Goal: Register for event/course

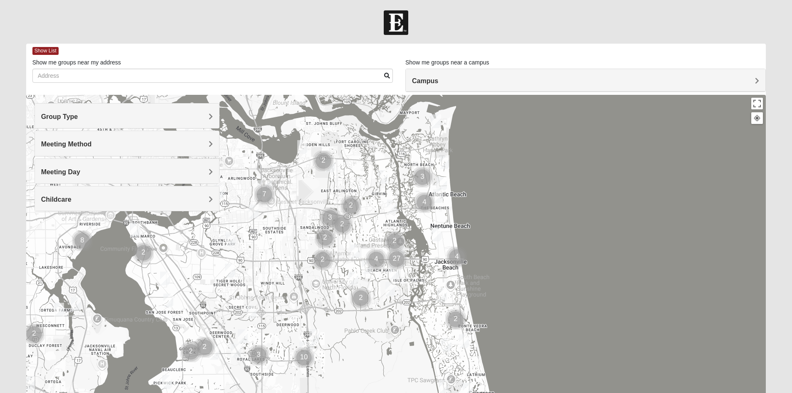
click at [169, 125] on div "Group Type" at bounding box center [127, 116] width 184 height 25
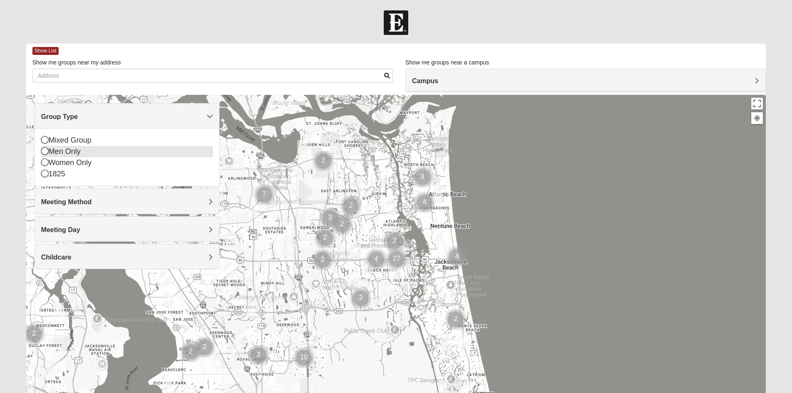
click at [72, 154] on div "Men Only" at bounding box center [127, 151] width 172 height 11
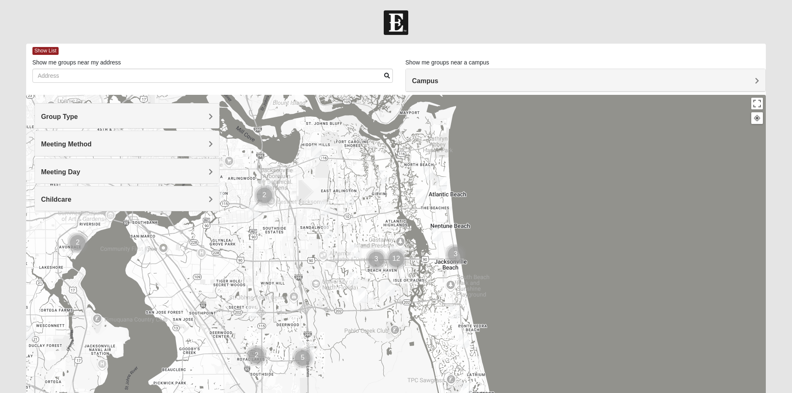
click at [75, 147] on span "Meeting Method" at bounding box center [66, 144] width 51 height 7
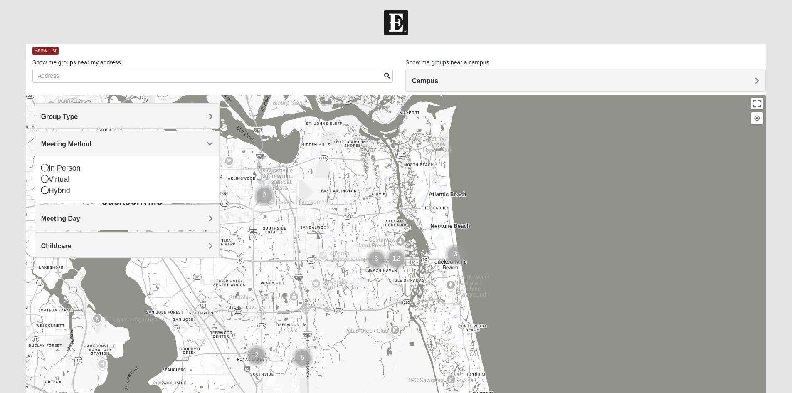
click at [75, 218] on span "Meeting Day" at bounding box center [60, 218] width 39 height 7
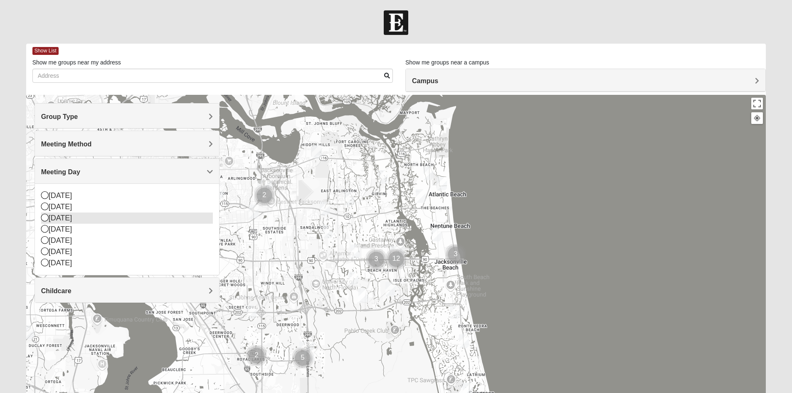
click at [72, 220] on div "[DATE]" at bounding box center [127, 218] width 172 height 11
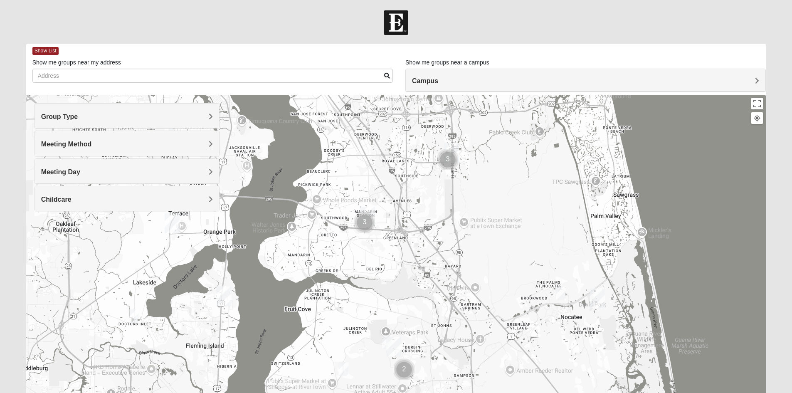
drag, startPoint x: 320, startPoint y: 342, endPoint x: 461, endPoint y: 128, distance: 256.2
click at [461, 128] on div at bounding box center [396, 261] width 740 height 333
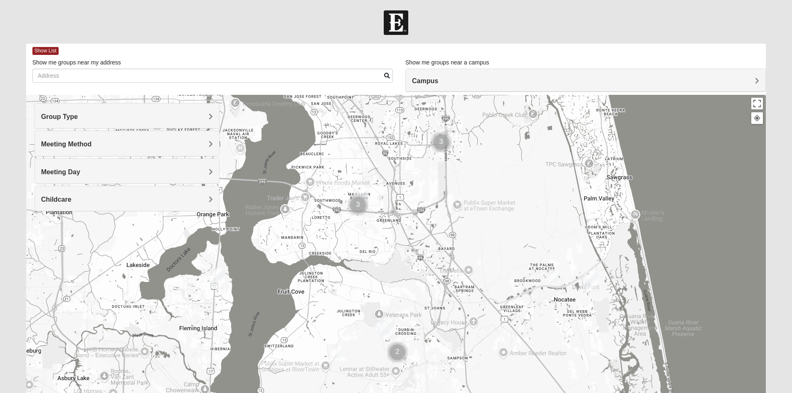
click at [379, 325] on img "On Campus Mens Otts 32259" at bounding box center [381, 325] width 10 height 14
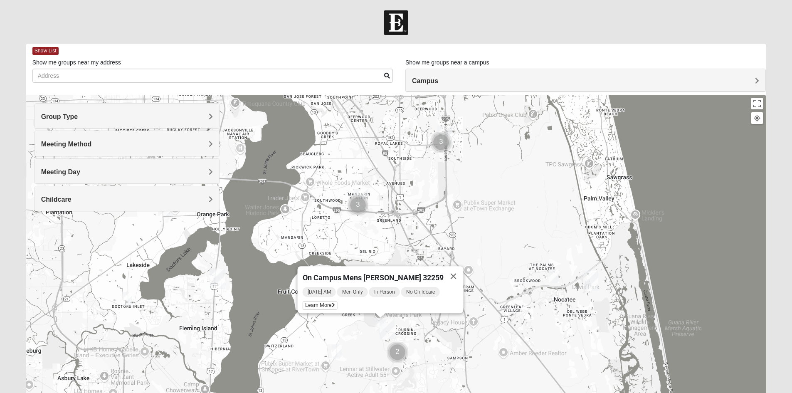
click at [336, 349] on img "Mens Cathcart 32259" at bounding box center [337, 352] width 10 height 14
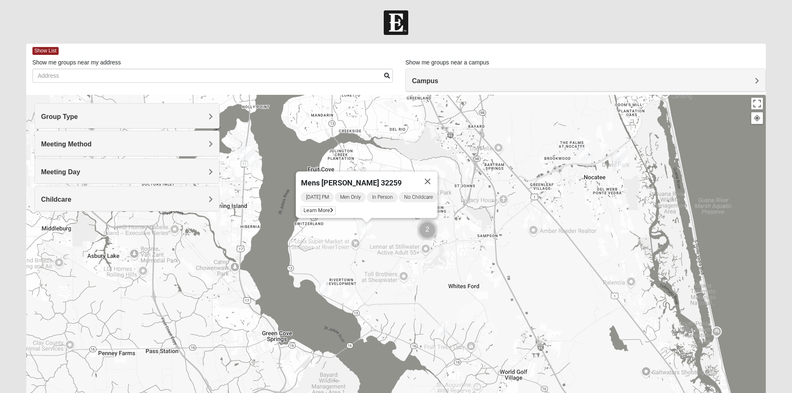
drag, startPoint x: 326, startPoint y: 253, endPoint x: 357, endPoint y: 124, distance: 132.2
click at [357, 124] on div "Mens [PERSON_NAME] 32259 [DATE] PM Men Only In Person No Childcare Learn More" at bounding box center [396, 261] width 740 height 333
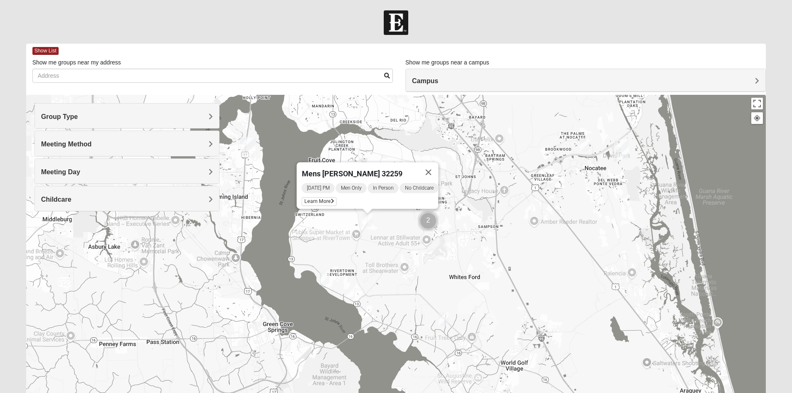
click at [325, 277] on img "Mens Contreras 32259" at bounding box center [324, 278] width 10 height 14
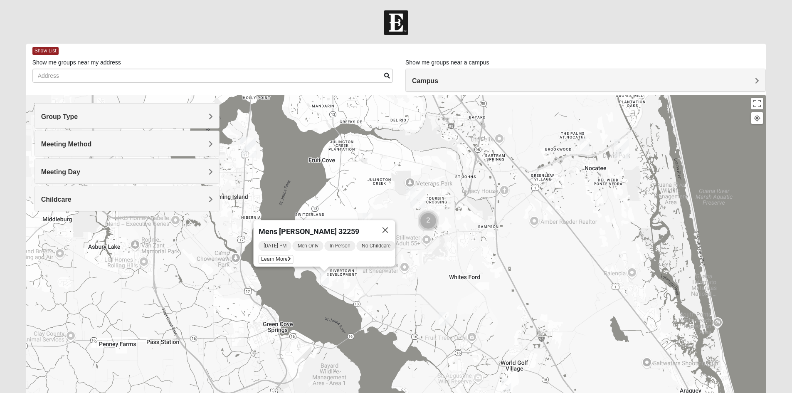
click at [445, 319] on img "Mens Dixon/manning 32092" at bounding box center [444, 319] width 10 height 14
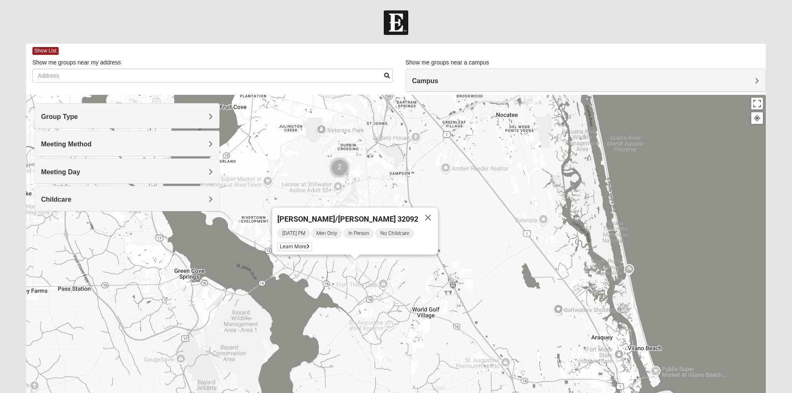
drag, startPoint x: 465, startPoint y: 337, endPoint x: 375, endPoint y: 280, distance: 106.2
click at [375, 280] on div "[PERSON_NAME]/[PERSON_NAME] 32092 [DATE] PM Men Only In Person No Childcare Lea…" at bounding box center [396, 261] width 740 height 333
click at [420, 330] on img "Mens Ledbury 32092" at bounding box center [418, 332] width 10 height 14
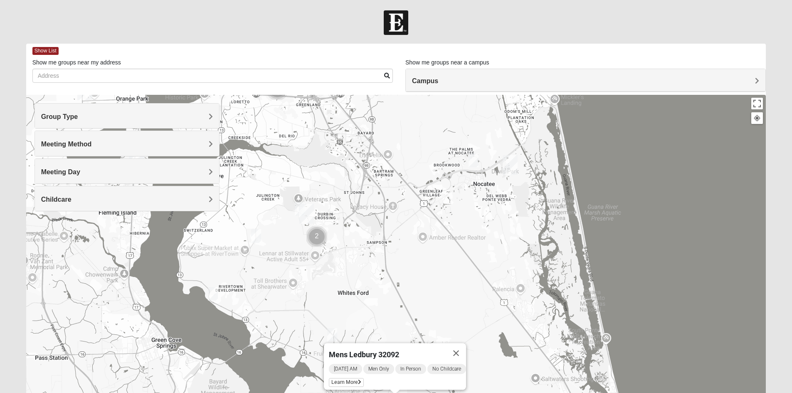
drag, startPoint x: 369, startPoint y: 241, endPoint x: 346, endPoint y: 311, distance: 73.9
click at [346, 311] on div "Mens Ledbury 32092 [DATE] AM Men Only In Person No Childcare Learn More" at bounding box center [396, 261] width 740 height 333
click at [472, 160] on img "Mens Damrow/Walsh 32082" at bounding box center [474, 160] width 10 height 14
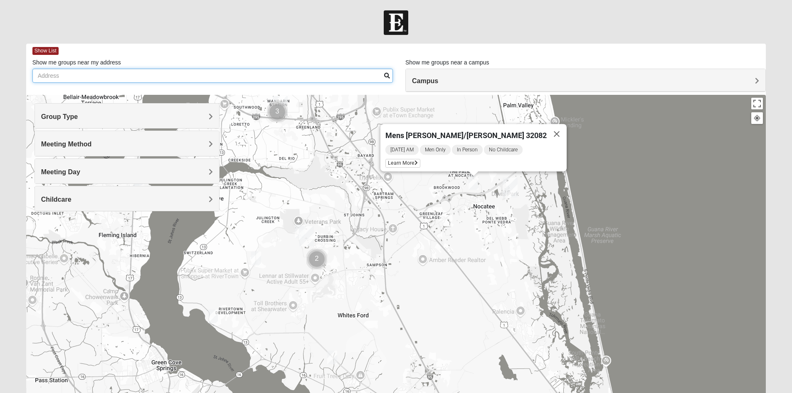
click at [355, 74] on input "Show me groups near my address" at bounding box center [212, 76] width 361 height 14
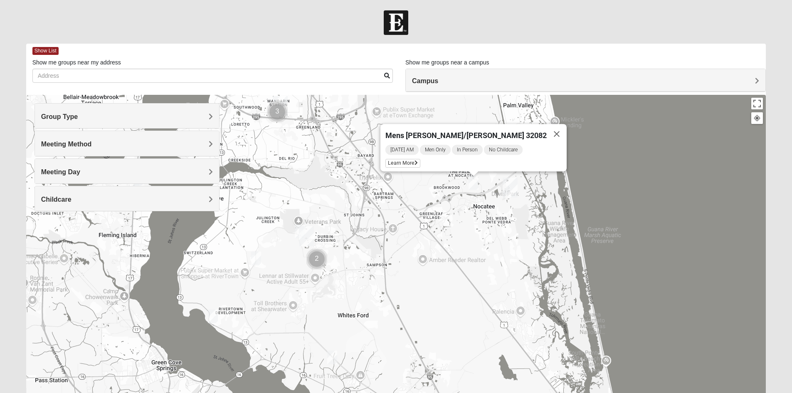
click at [115, 189] on div "Childcare" at bounding box center [127, 198] width 184 height 25
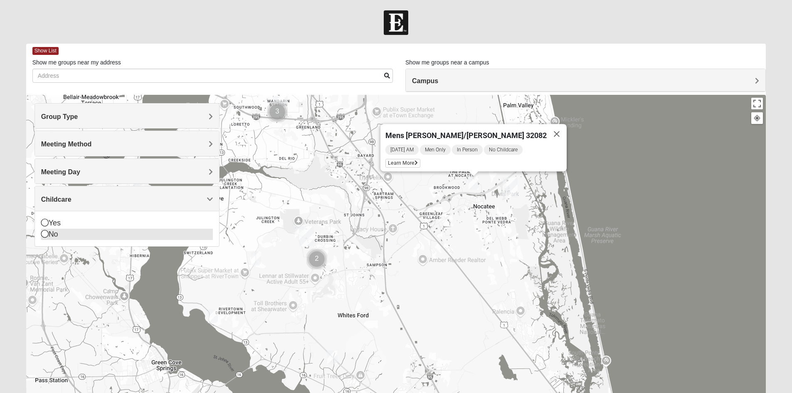
click at [83, 233] on div "No" at bounding box center [127, 234] width 172 height 11
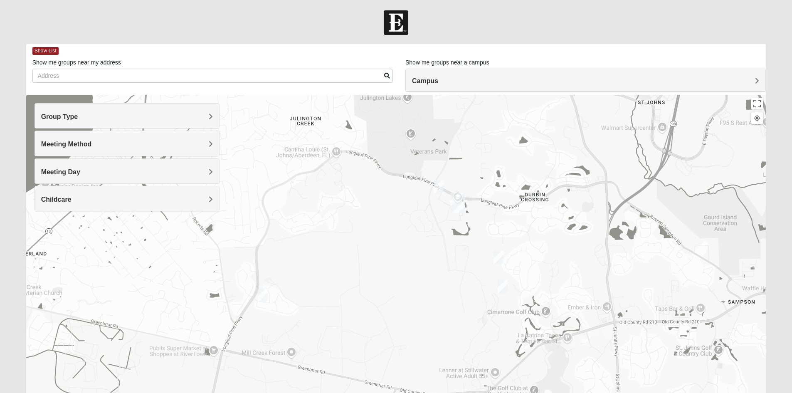
drag, startPoint x: 291, startPoint y: 282, endPoint x: 405, endPoint y: 372, distance: 145.4
click at [405, 372] on div "Mens [PERSON_NAME]/[PERSON_NAME] 32082 [DATE] AM Men Only In Person No Childcar…" at bounding box center [396, 261] width 740 height 333
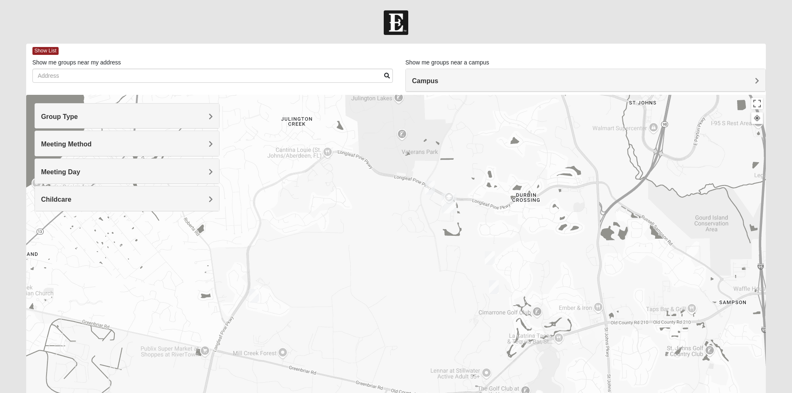
click at [497, 287] on img "Mens McClafferty 32095" at bounding box center [494, 287] width 10 height 14
click at [415, 289] on div "Mens [PERSON_NAME] 32095 [DATE] AM Men Only In Person No Childcare Learn More" at bounding box center [396, 261] width 740 height 333
click at [251, 297] on img "Mens Cathcart 32259" at bounding box center [254, 296] width 10 height 14
click at [490, 261] on img "Mens Caleb 32092" at bounding box center [490, 258] width 10 height 14
click at [438, 235] on span "Learn More" at bounding box center [441, 239] width 35 height 9
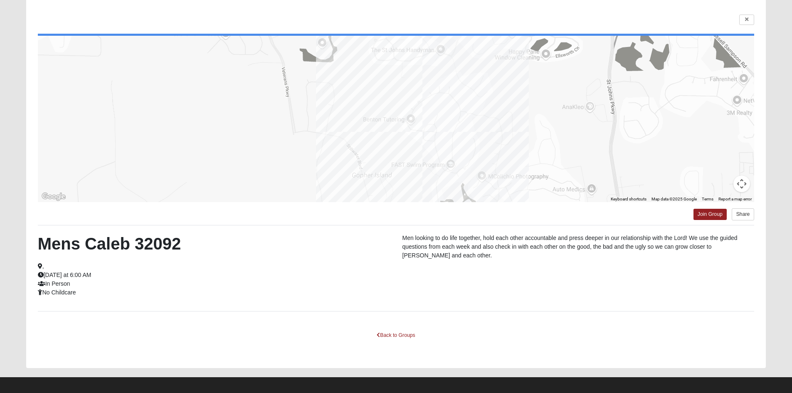
scroll to position [61, 0]
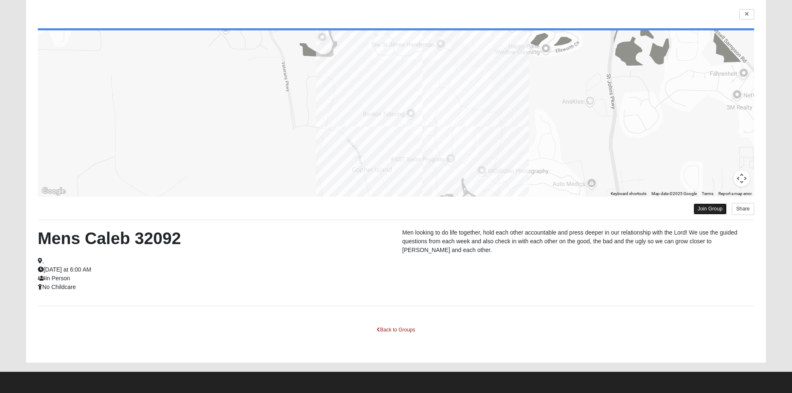
click at [701, 210] on link "Join Group" at bounding box center [710, 208] width 33 height 11
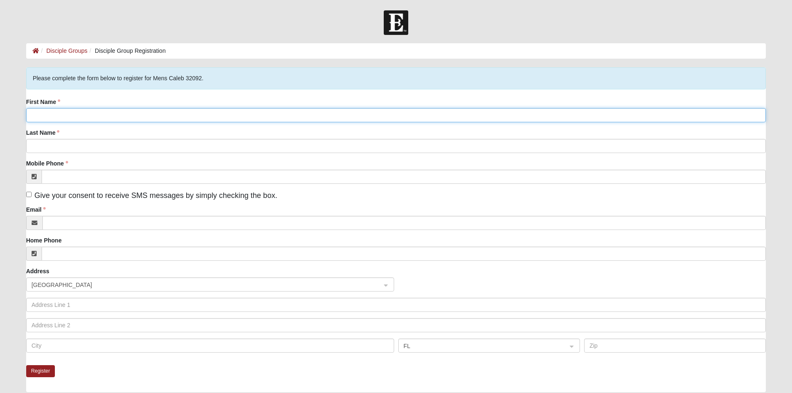
click at [177, 116] on input "First Name" at bounding box center [396, 115] width 740 height 14
type input "[PERSON_NAME]"
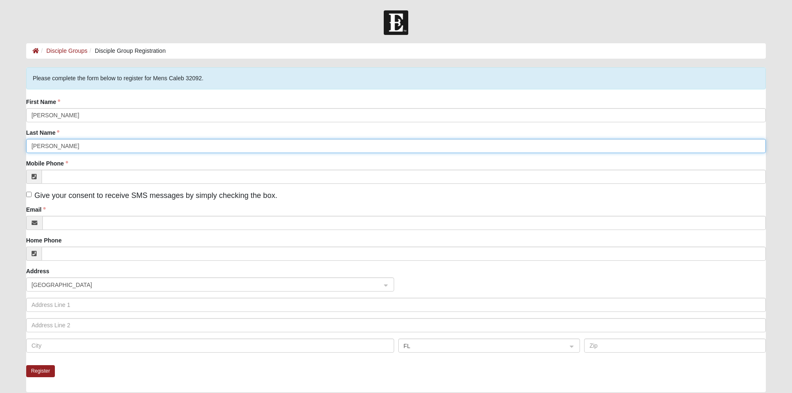
type input "[PERSON_NAME]"
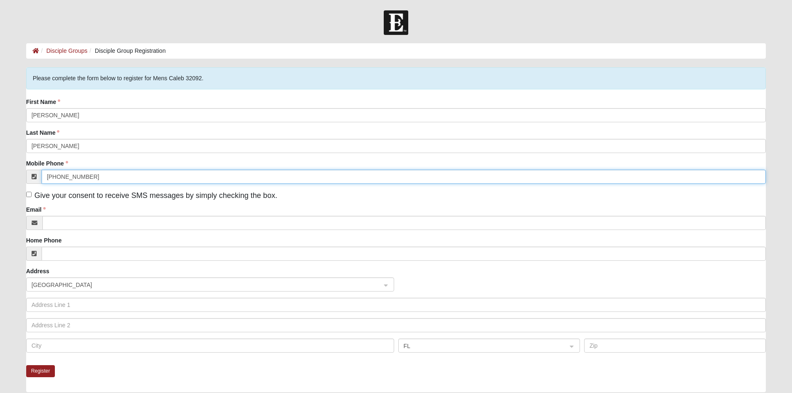
type input "[PHONE_NUMBER]"
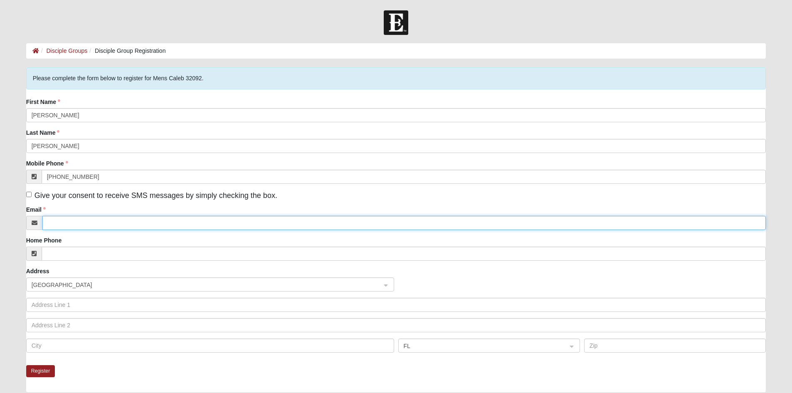
click at [56, 220] on input "Email" at bounding box center [404, 223] width 724 height 14
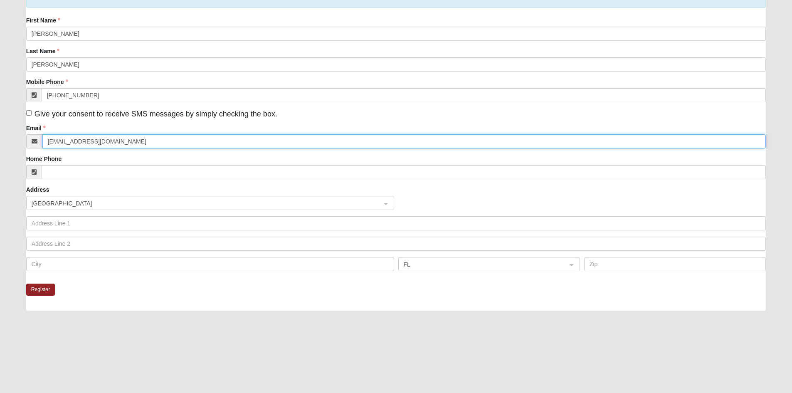
scroll to position [83, 0]
type input "[EMAIL_ADDRESS][DOMAIN_NAME]"
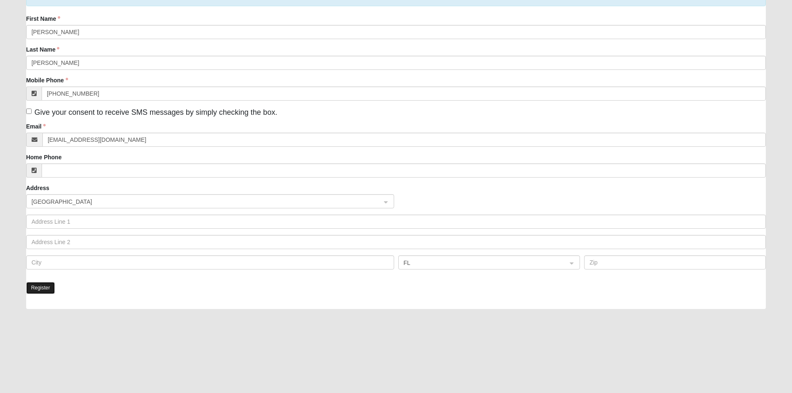
click at [45, 289] on button "Register" at bounding box center [40, 288] width 29 height 12
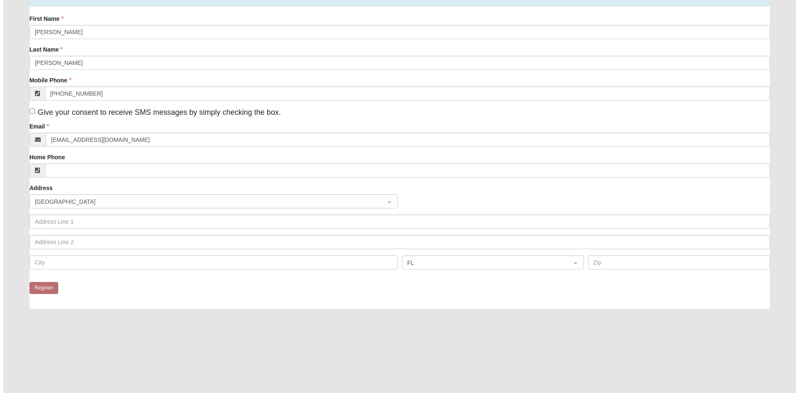
scroll to position [0, 0]
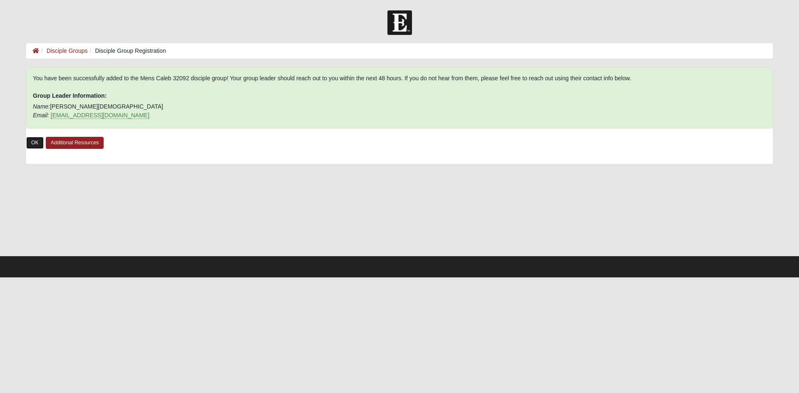
click at [36, 139] on link "OK" at bounding box center [34, 143] width 17 height 12
